Goal: Check status: Check status

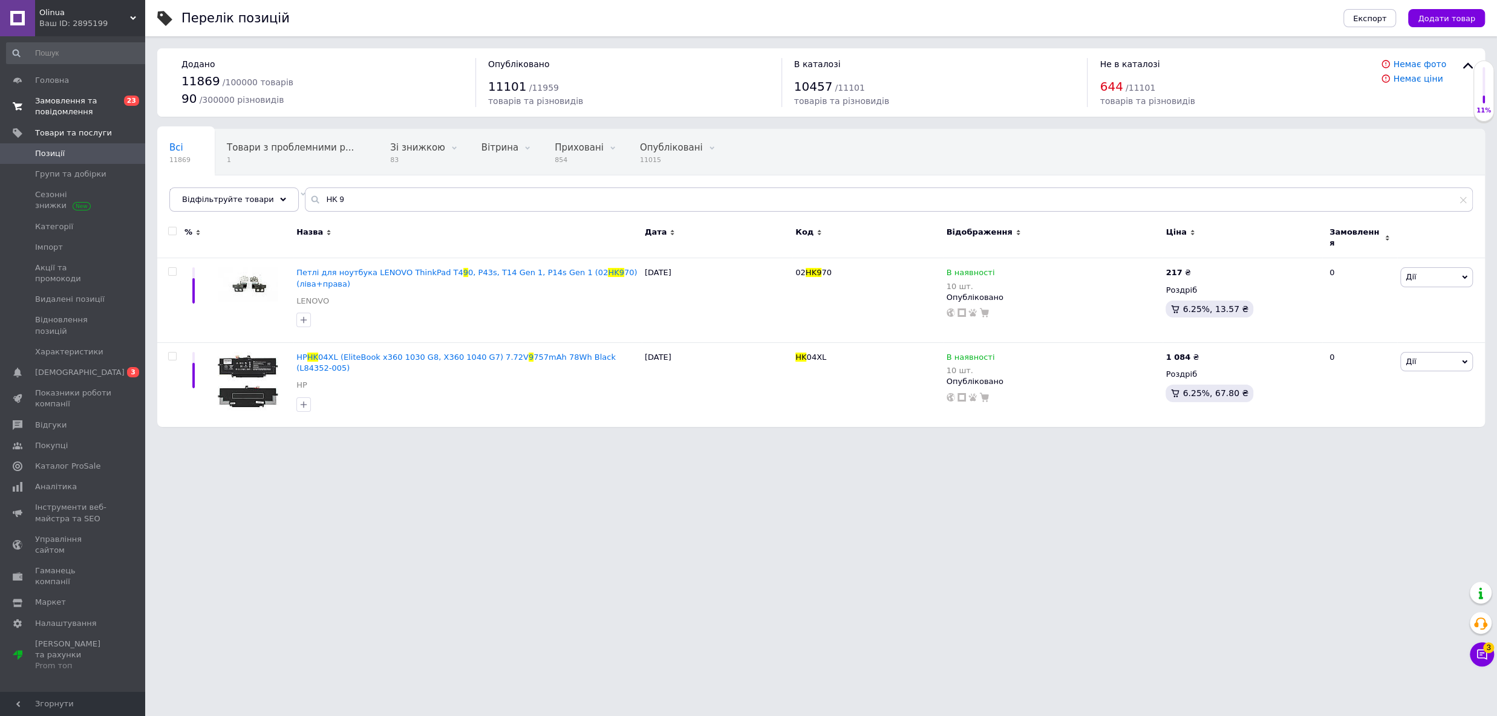
click at [94, 106] on span "Замовлення та повідомлення" at bounding box center [73, 107] width 77 height 22
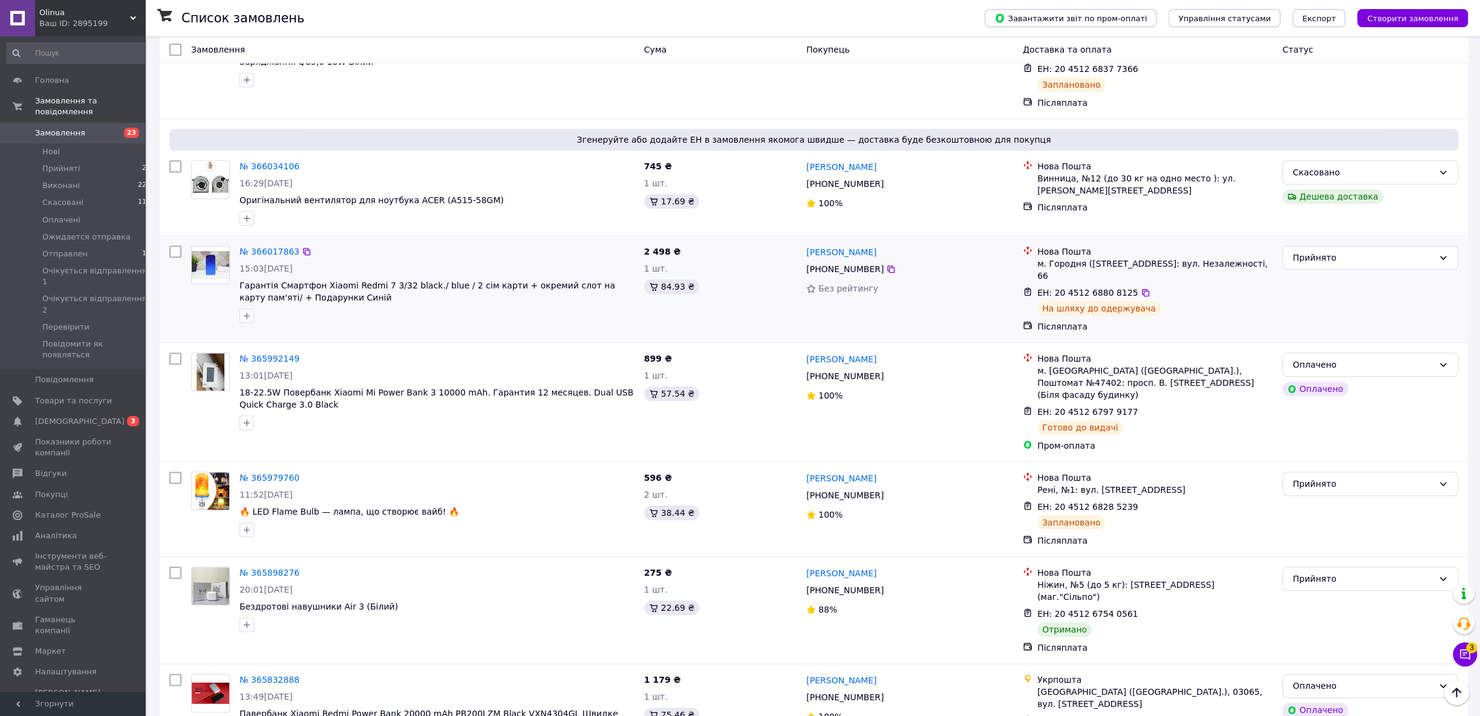
scroll to position [1084, 0]
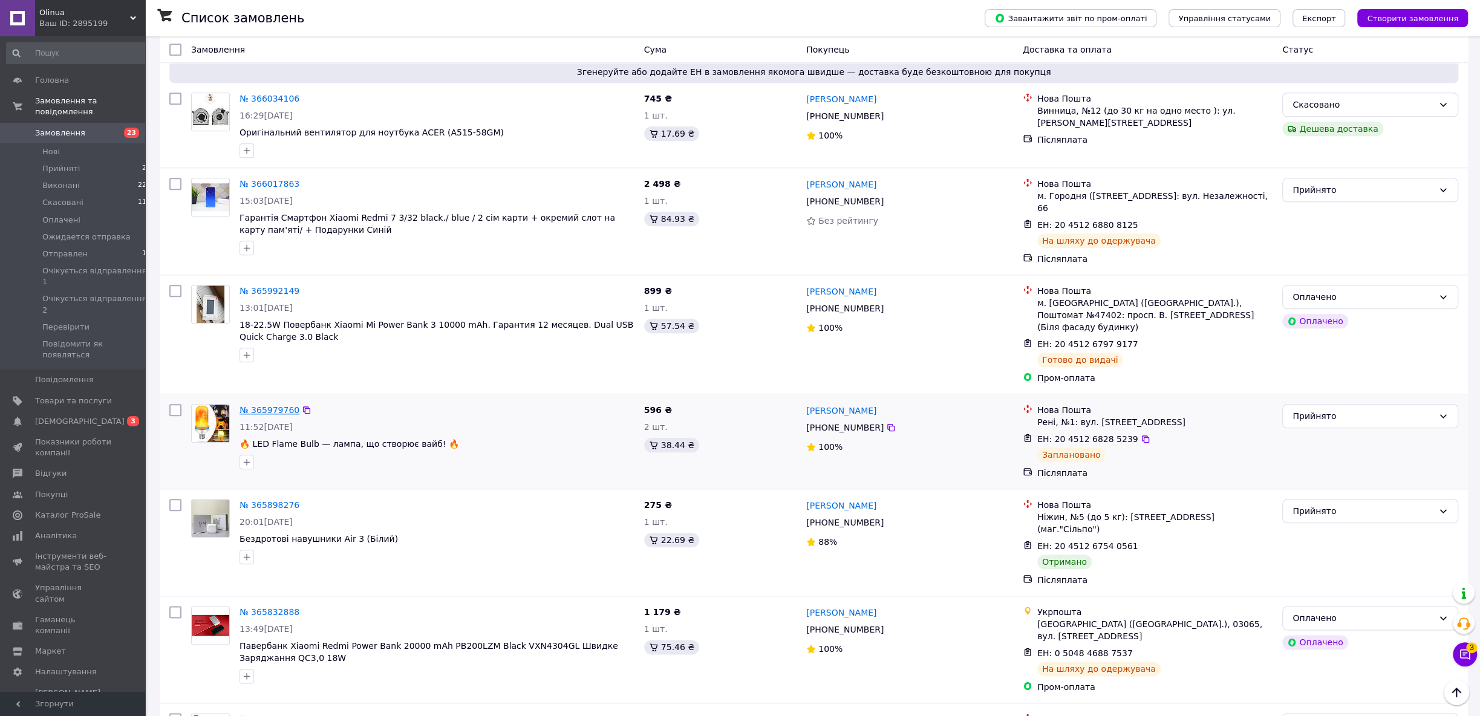
click at [334, 421] on div "11:52[DATE]" at bounding box center [437, 427] width 395 height 12
click at [327, 399] on div "№ 365979760 11:52[DATE] 🔥 LED Flame Bulb — лампа, що створює вайб! 🔥" at bounding box center [437, 436] width 405 height 75
click at [319, 399] on div "№ 365979760 11:52[DATE] 🔥 LED Flame Bulb — лампа, що створює вайб! 🔥" at bounding box center [437, 436] width 405 height 75
drag, startPoint x: 290, startPoint y: 382, endPoint x: 285, endPoint y: 373, distance: 10.1
click at [288, 399] on div "№ 365979760 11:52[DATE] 🔥 LED Flame Bulb — лампа, що створює вайб! 🔥" at bounding box center [437, 436] width 405 height 75
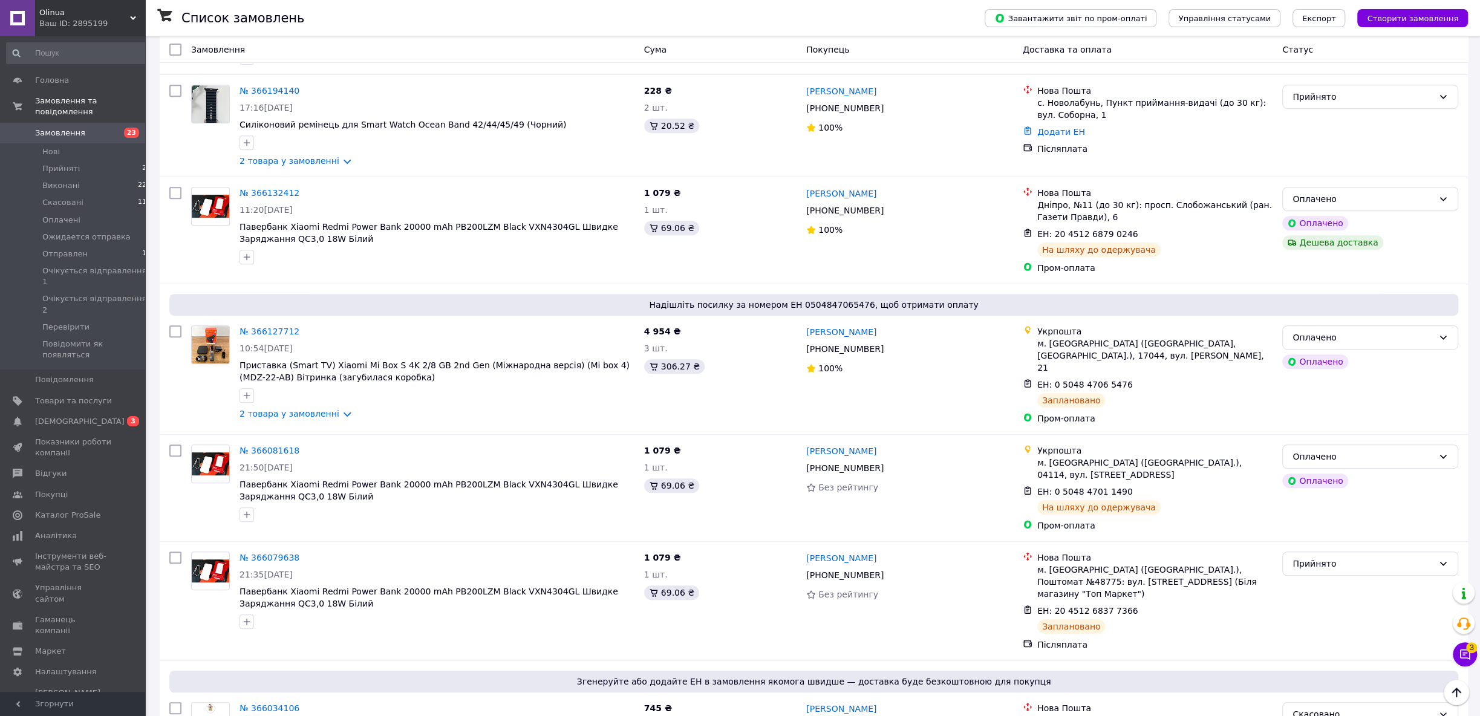
scroll to position [407, 0]
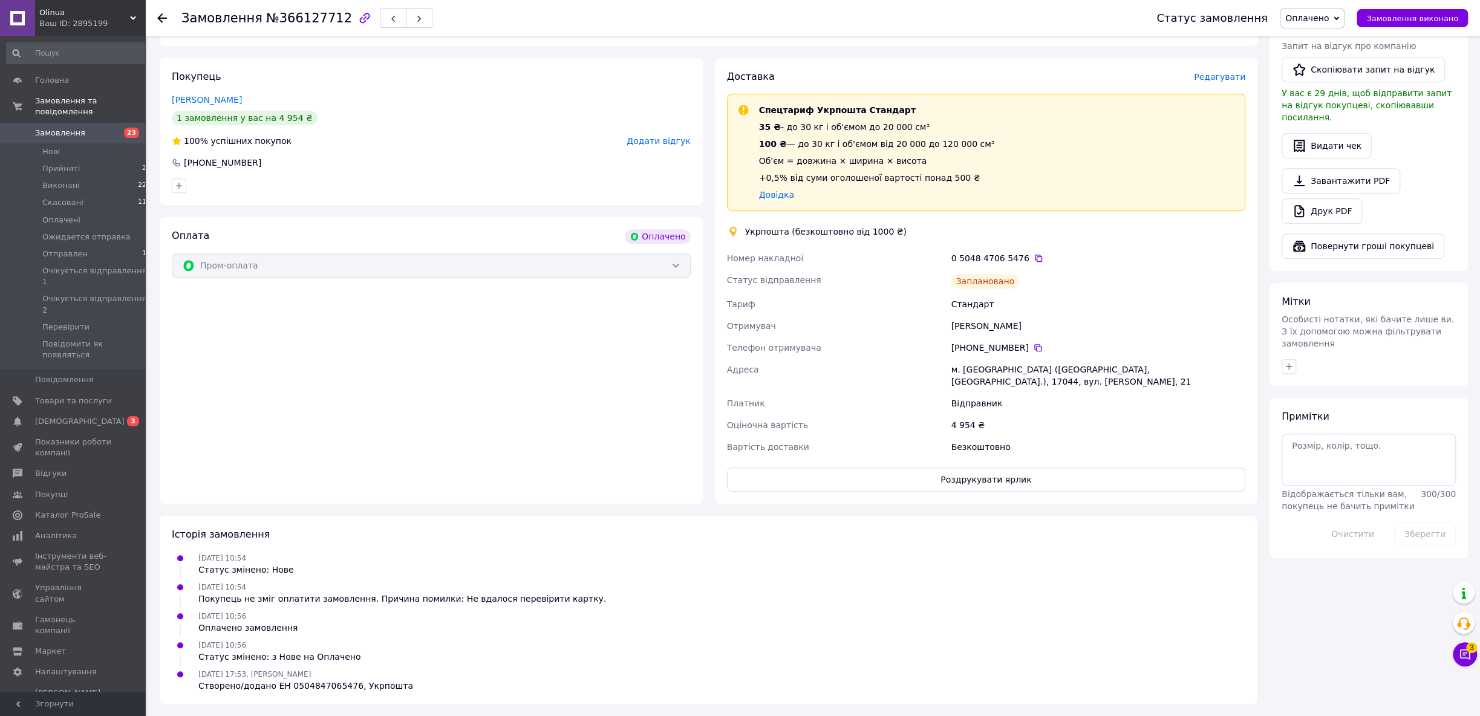
scroll to position [265, 0]
